Goal: Learn about a topic

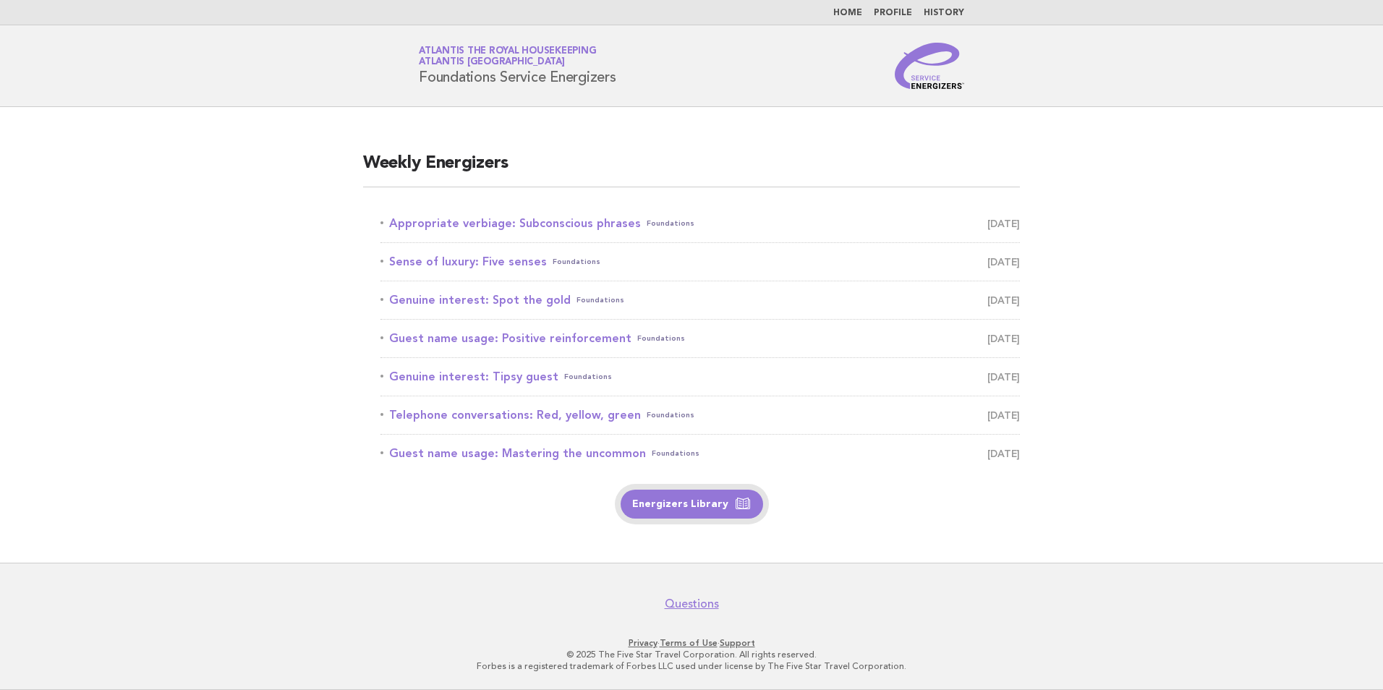
click at [698, 504] on link "Energizers Library" at bounding box center [692, 504] width 143 height 29
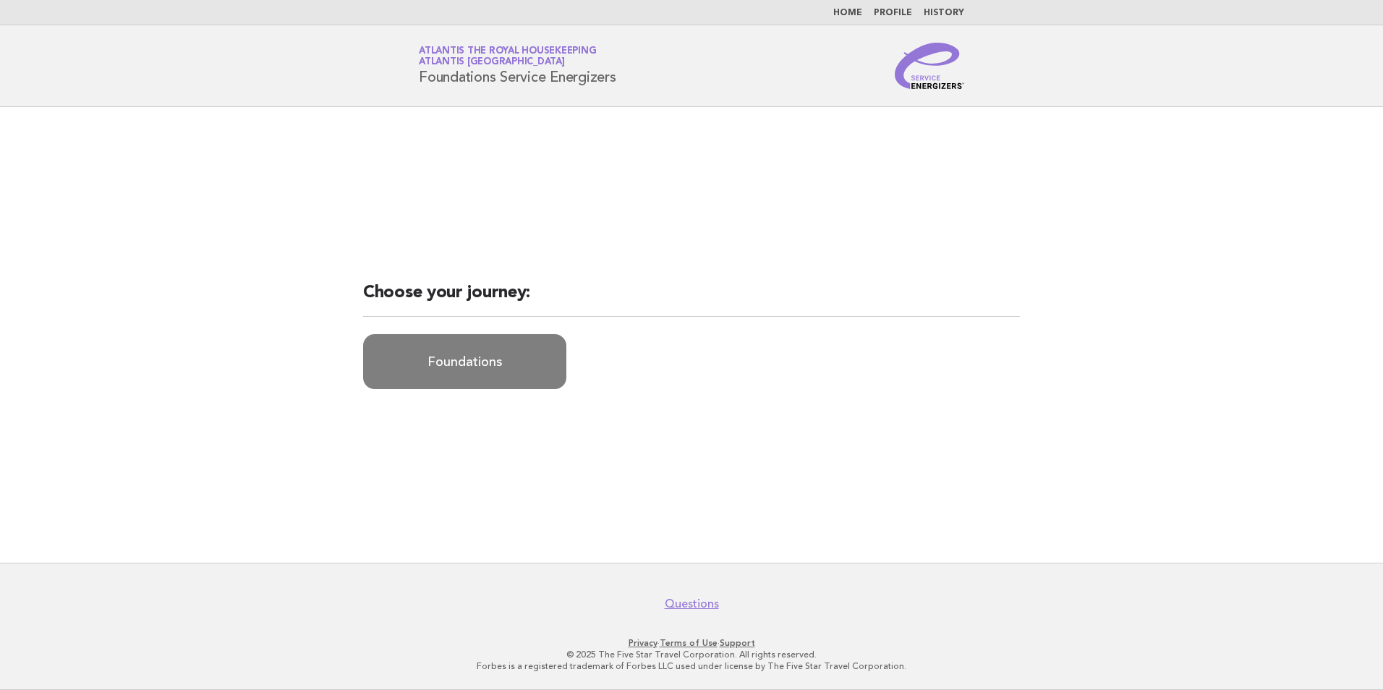
click at [469, 368] on link "Foundations" at bounding box center [464, 361] width 203 height 55
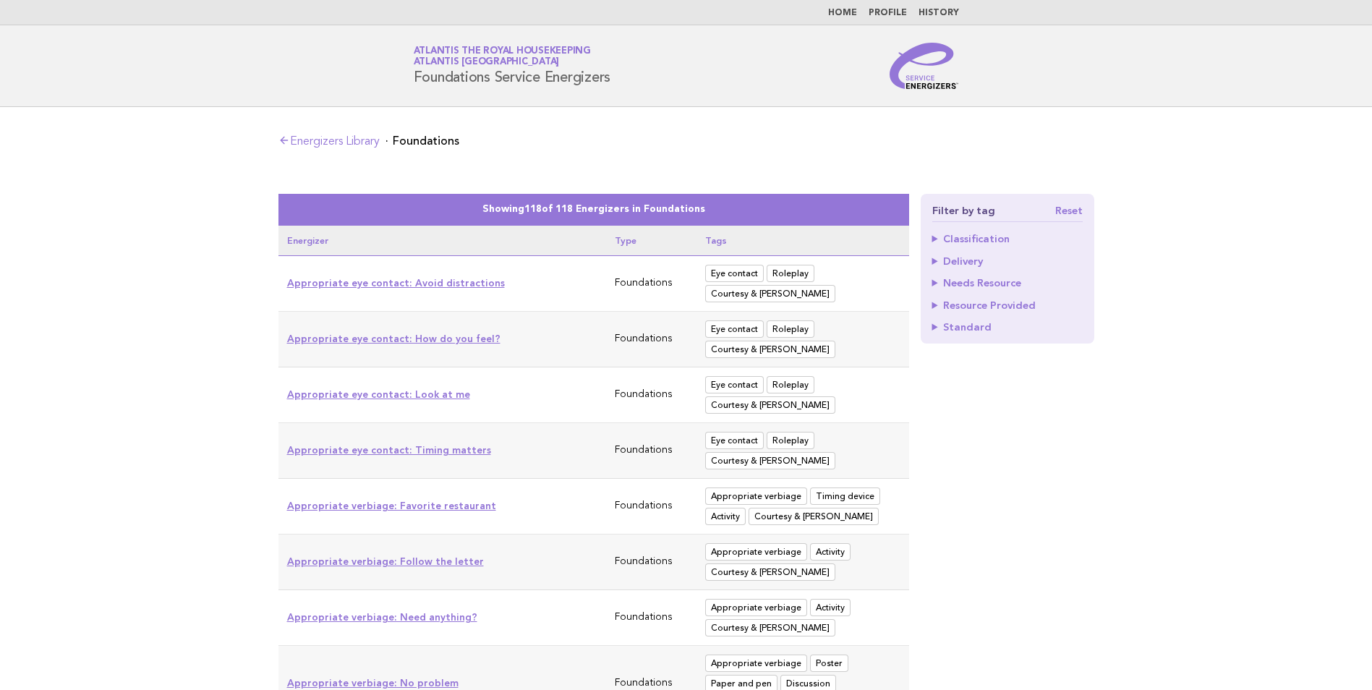
drag, startPoint x: 1098, startPoint y: 348, endPoint x: 1031, endPoint y: 39, distance: 316.0
click at [845, 14] on link "Home" at bounding box center [842, 13] width 29 height 9
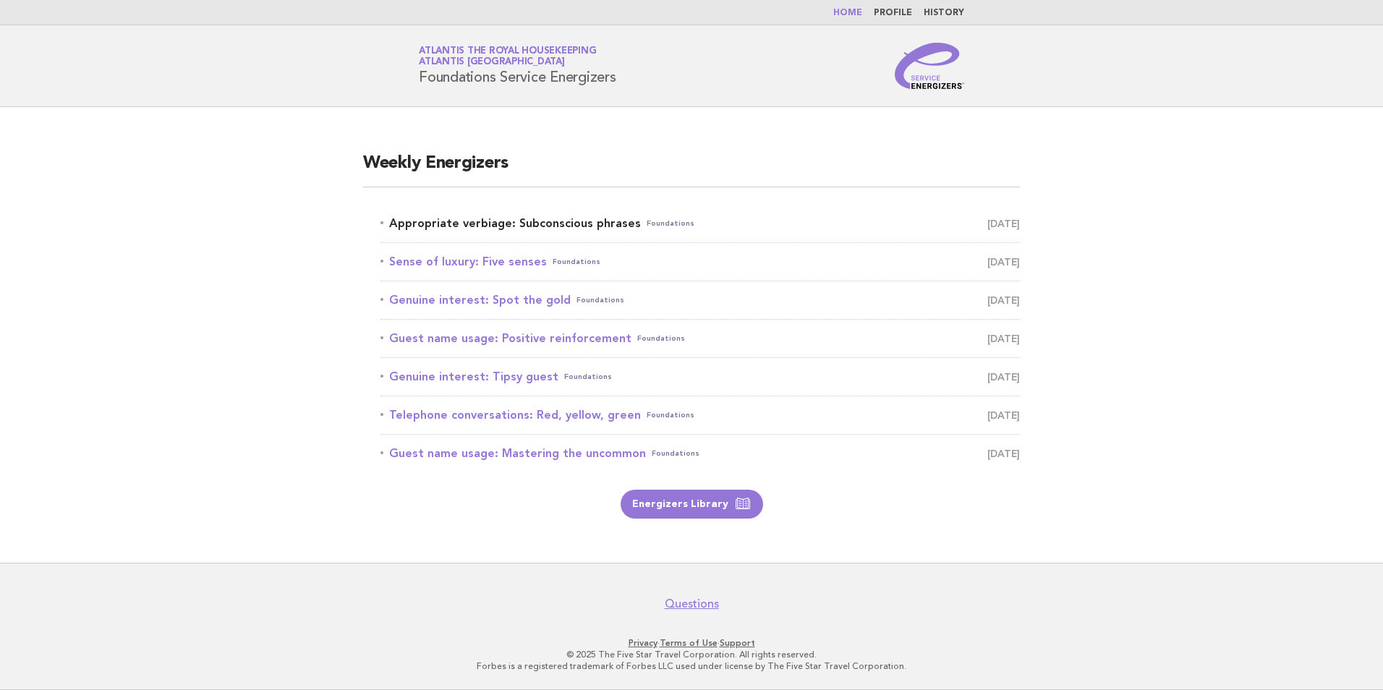
click at [604, 221] on link "Appropriate verbiage: Subconscious phrases Foundations September 10" at bounding box center [701, 223] width 640 height 20
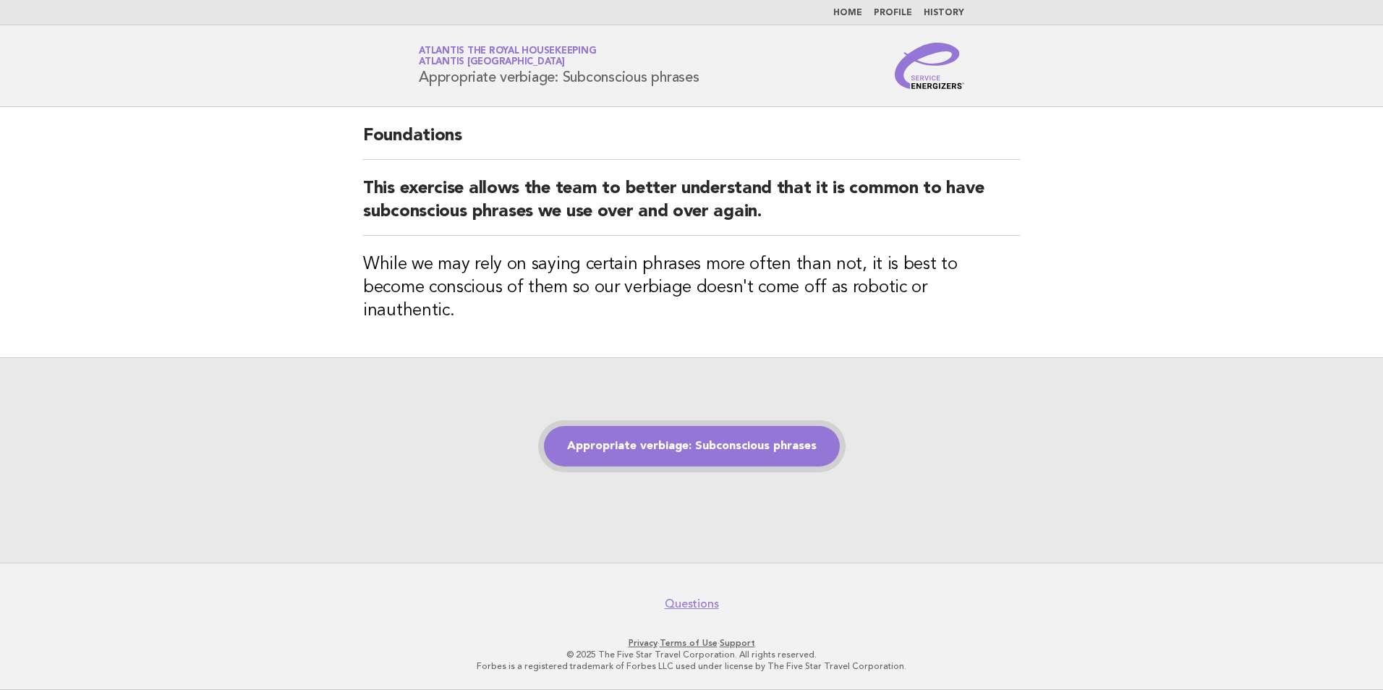
click at [791, 438] on link "Appropriate verbiage: Subconscious phrases" at bounding box center [692, 446] width 296 height 41
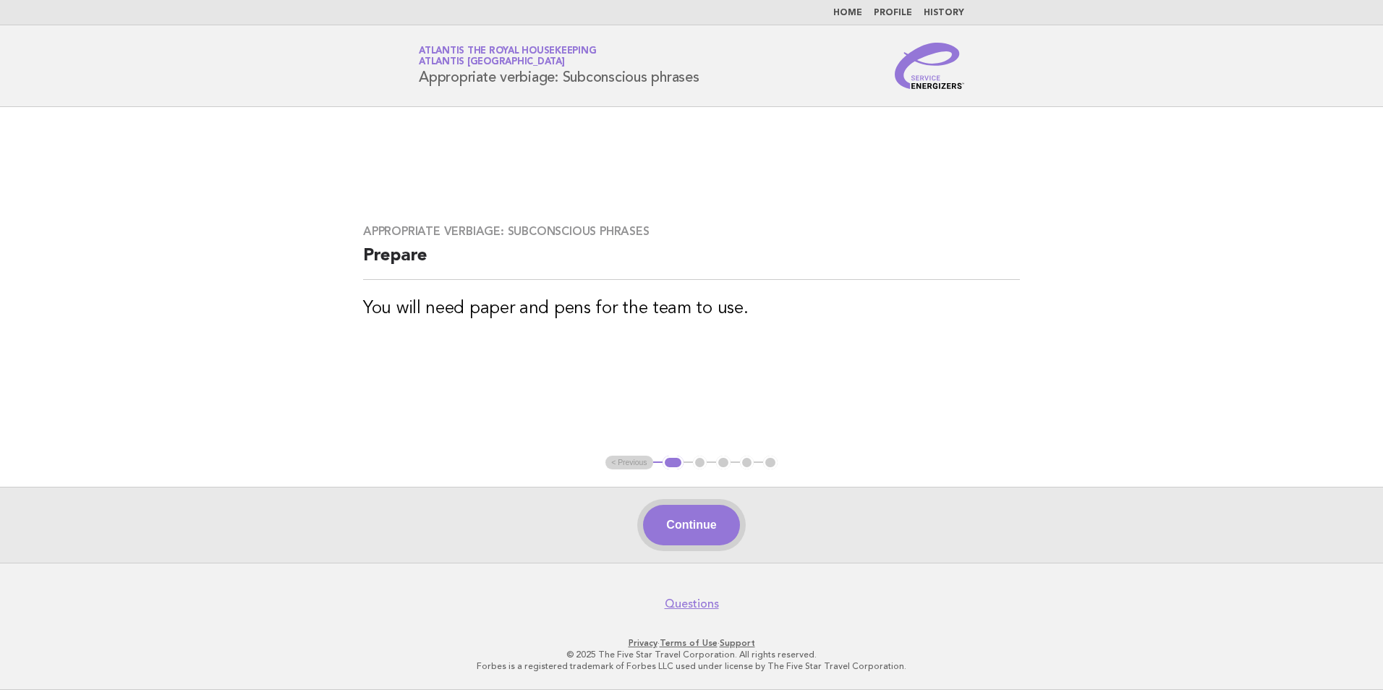
click at [703, 518] on button "Continue" at bounding box center [691, 525] width 96 height 41
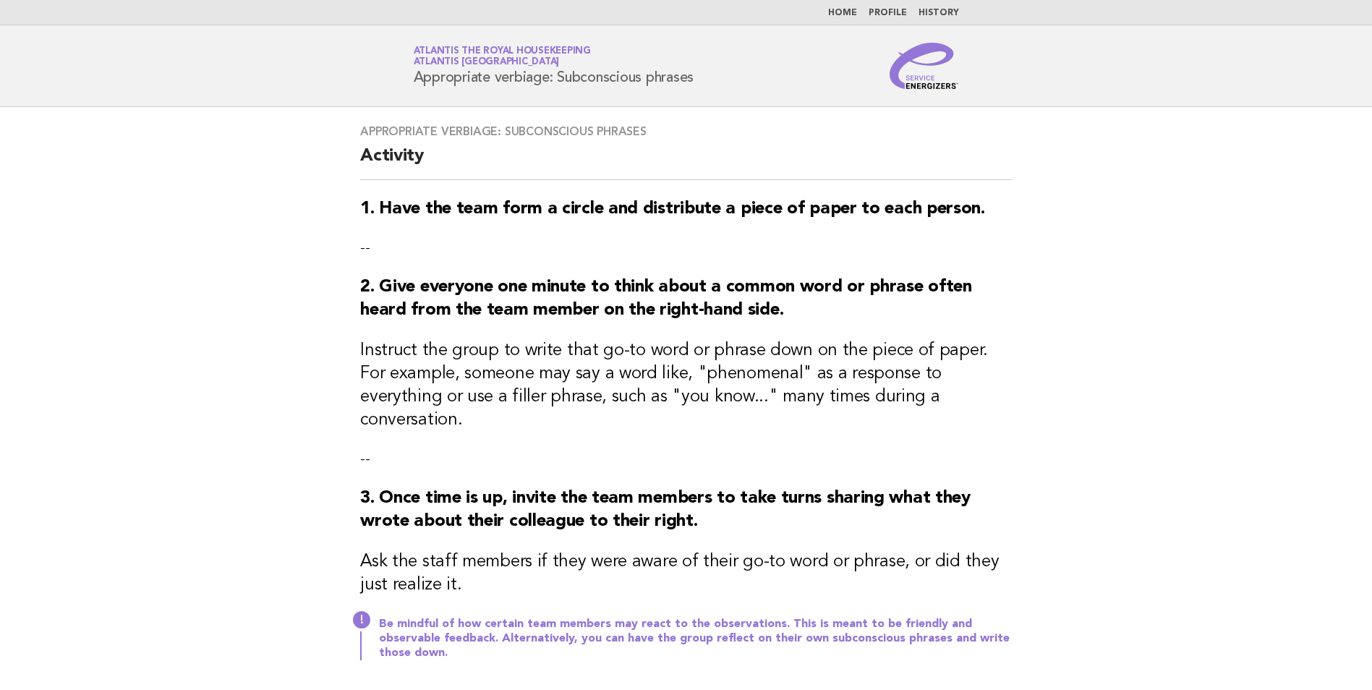
scroll to position [205, 0]
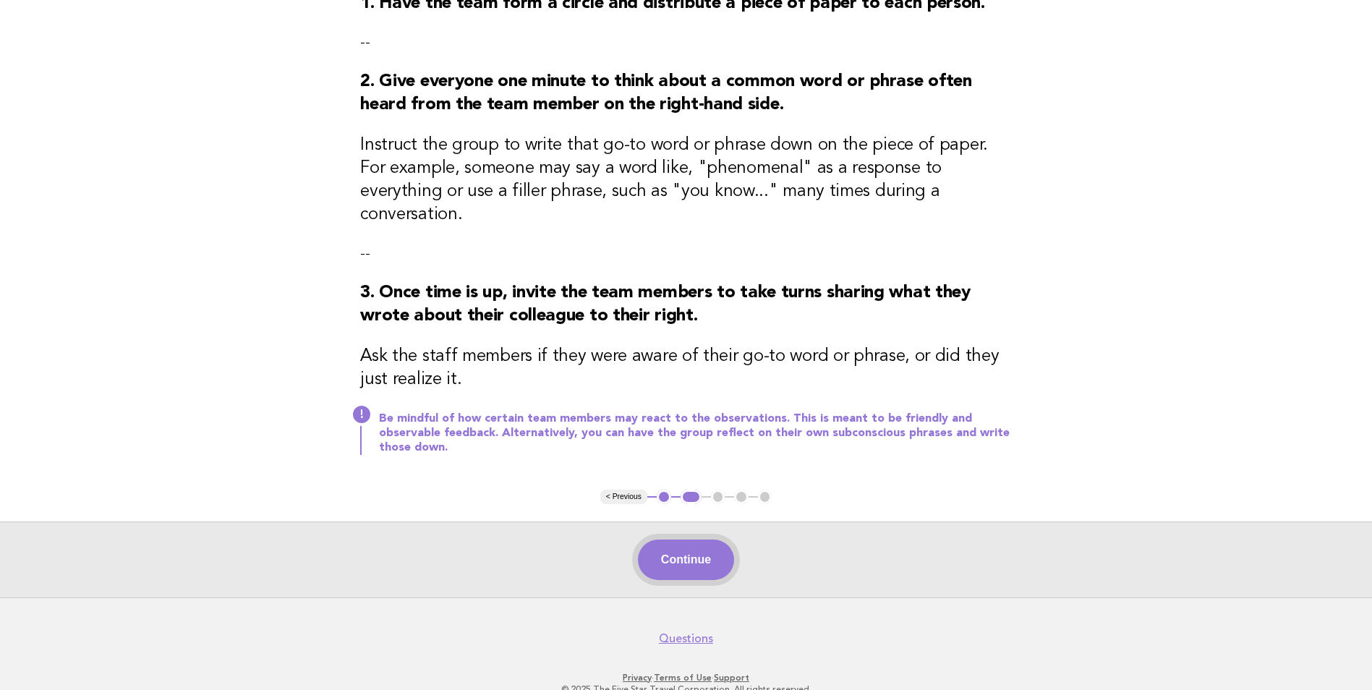
click at [700, 540] on button "Continue" at bounding box center [686, 560] width 96 height 41
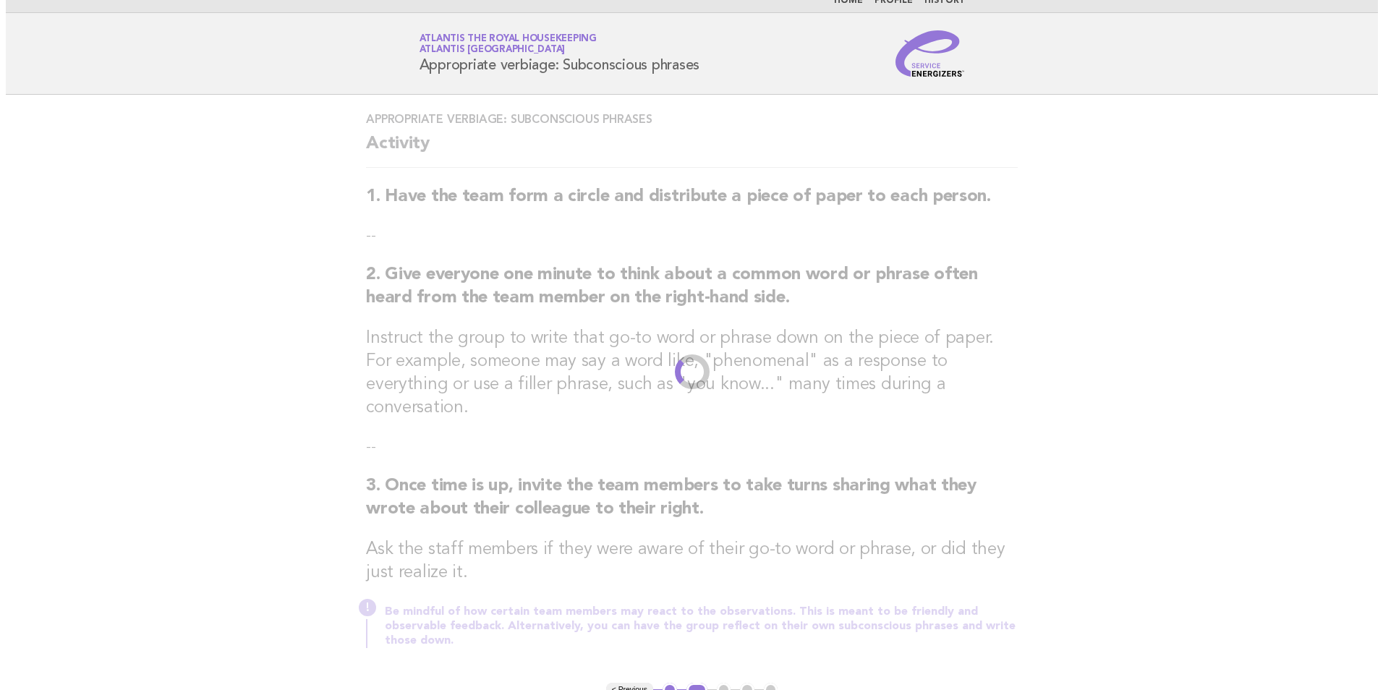
scroll to position [0, 0]
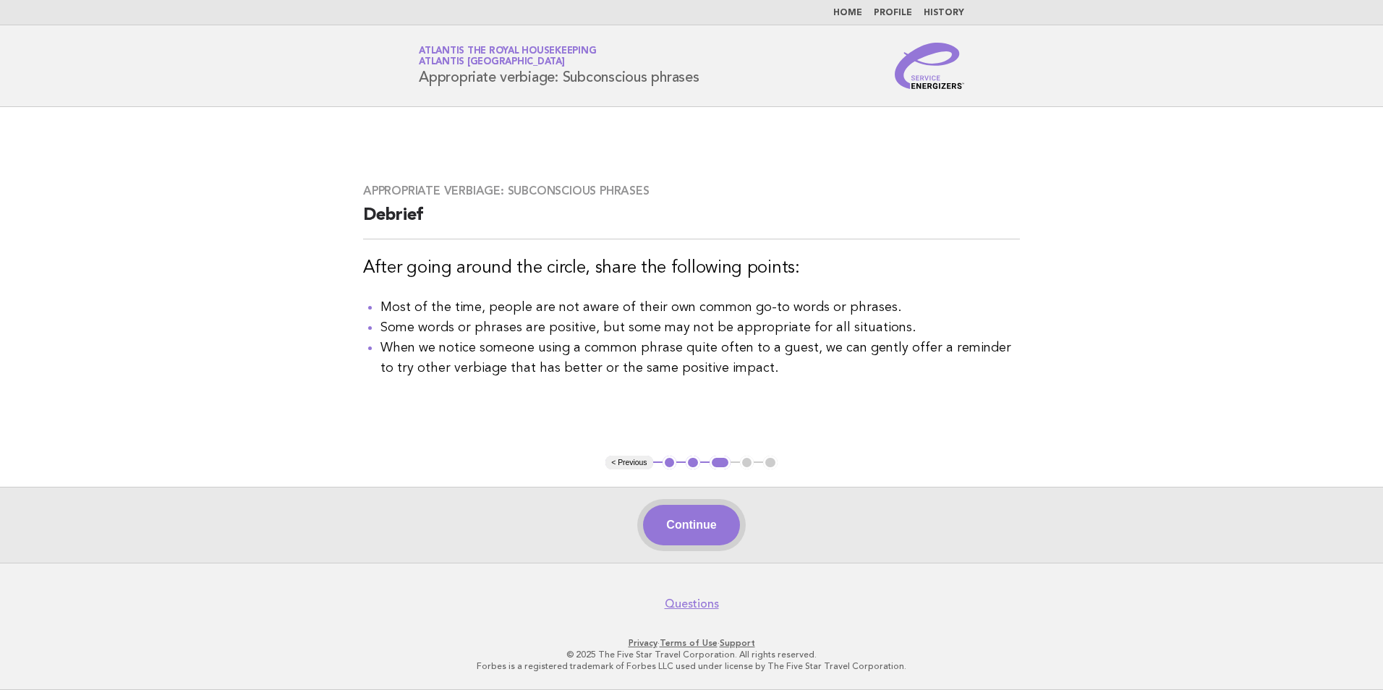
click at [685, 513] on button "Continue" at bounding box center [691, 525] width 96 height 41
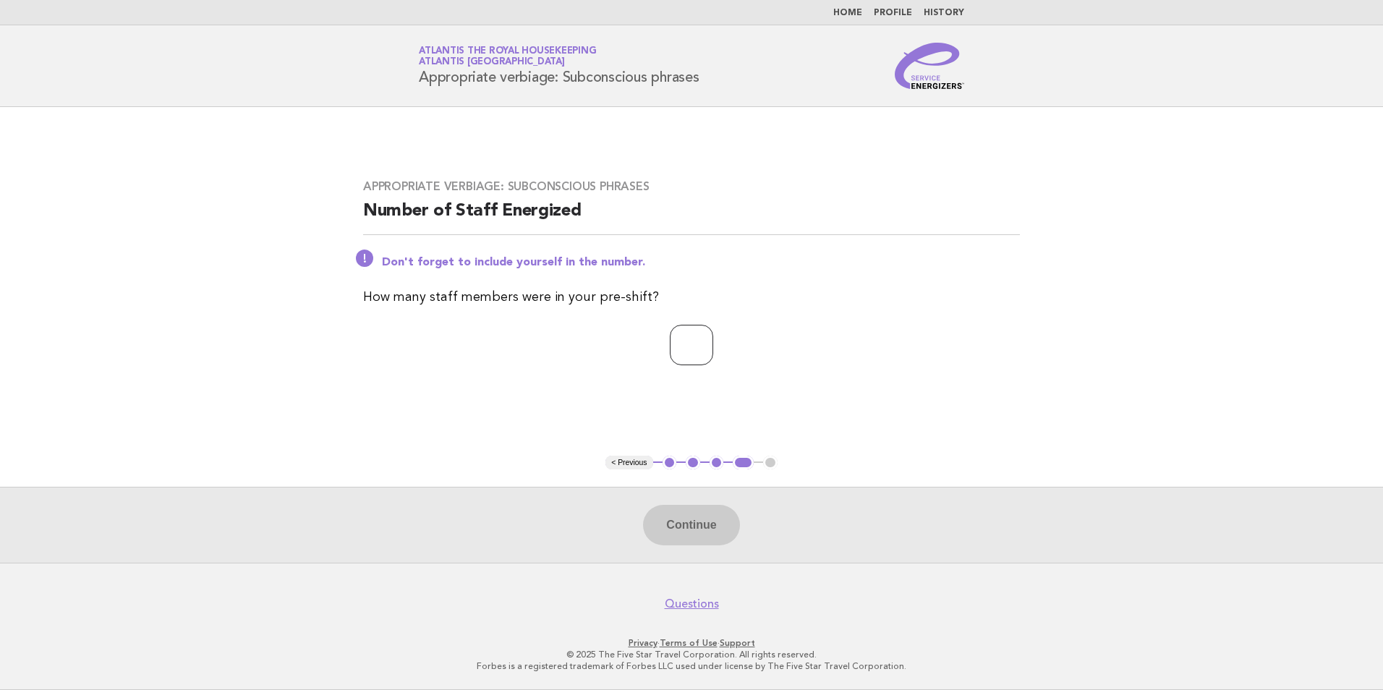
click at [676, 344] on input "number" at bounding box center [691, 345] width 43 height 41
type input "**"
click at [698, 528] on button "Continue" at bounding box center [691, 525] width 96 height 41
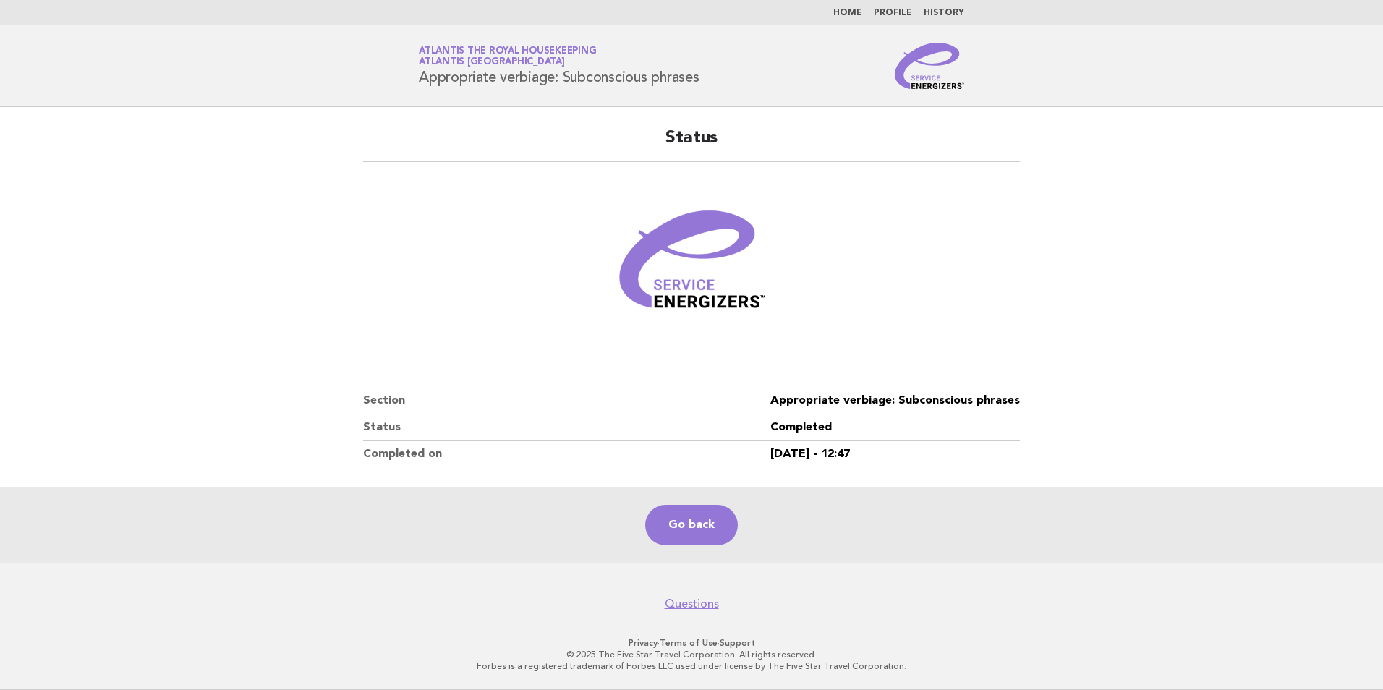
click at [862, 7] on li "Home" at bounding box center [847, 13] width 29 height 12
click at [862, 13] on link "Home" at bounding box center [847, 13] width 29 height 9
